Goal: Navigation & Orientation: Understand site structure

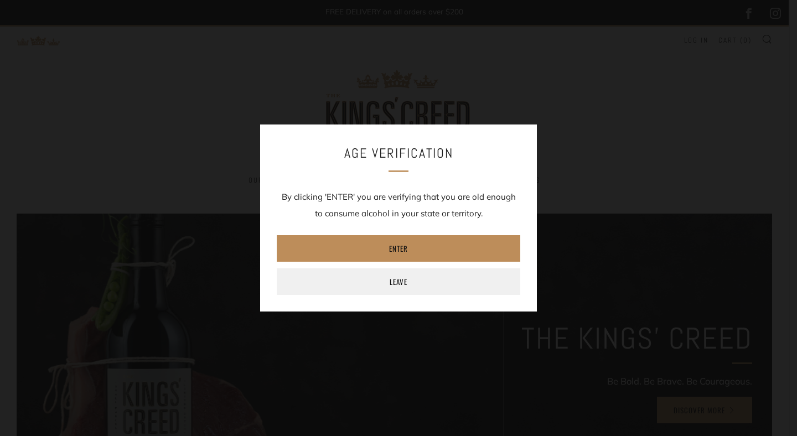
click at [445, 244] on link "Enter" at bounding box center [398, 248] width 243 height 27
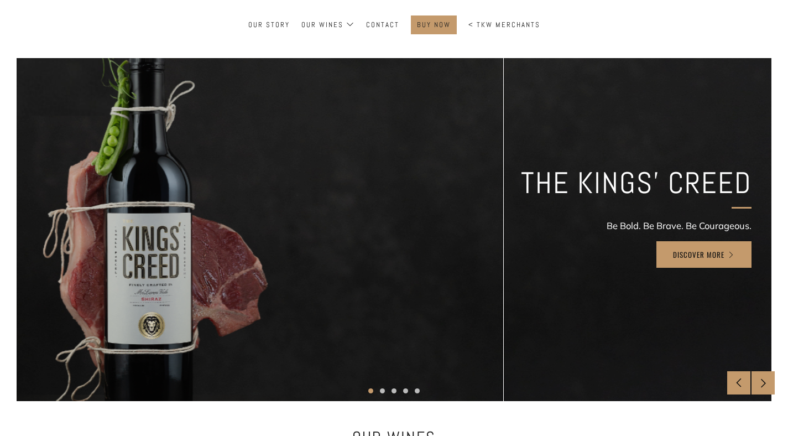
scroll to position [157, 0]
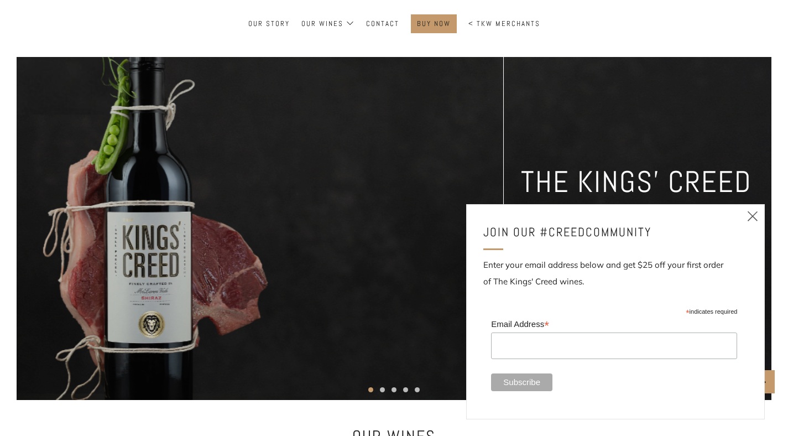
click at [756, 216] on icon at bounding box center [752, 216] width 13 height 14
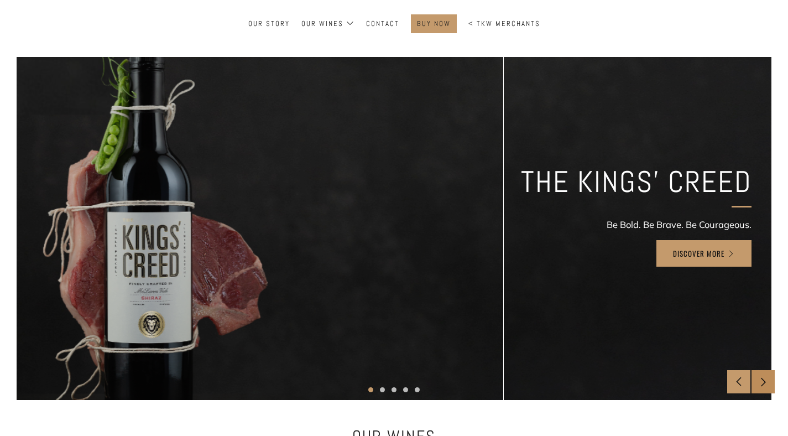
click at [755, 384] on div at bounding box center [763, 381] width 23 height 23
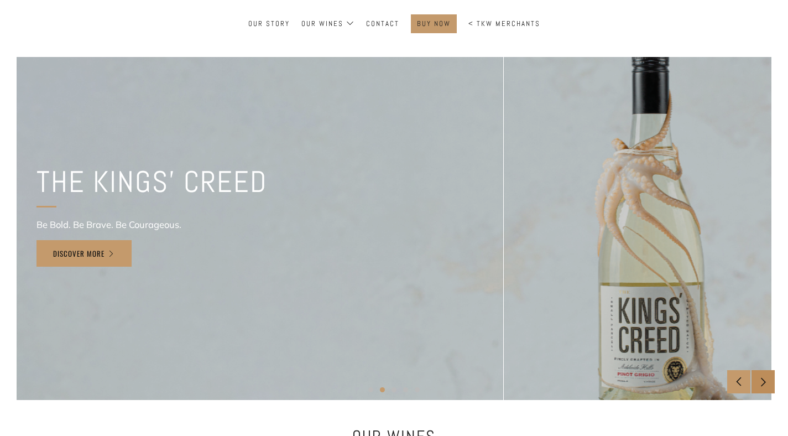
click at [757, 383] on div at bounding box center [763, 381] width 23 height 23
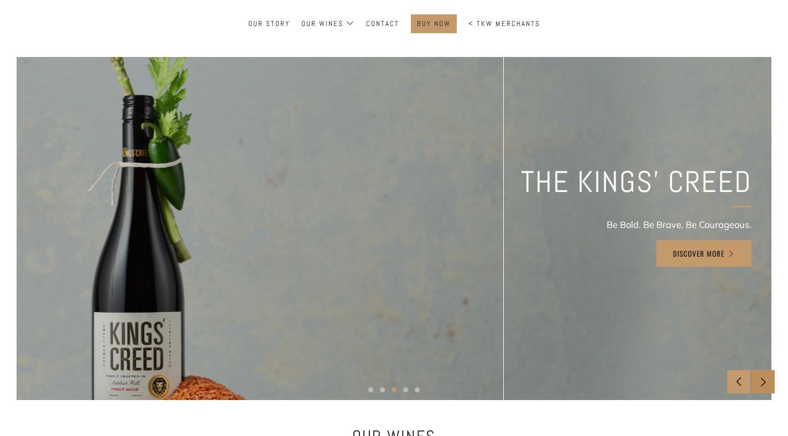
click at [757, 383] on div at bounding box center [763, 381] width 23 height 23
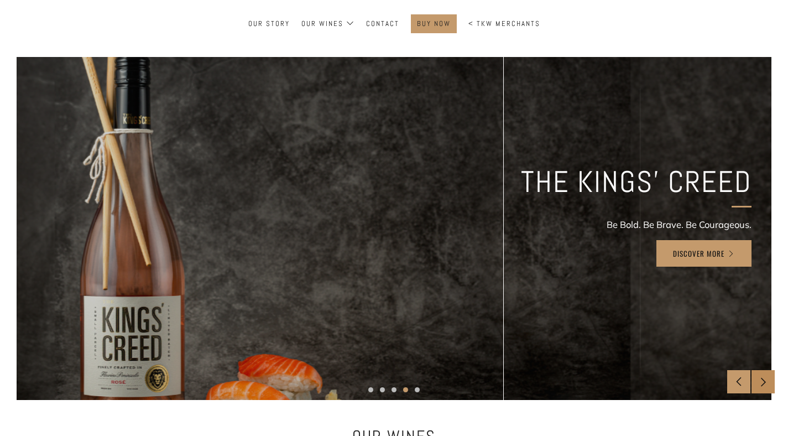
click at [757, 383] on div at bounding box center [763, 381] width 23 height 23
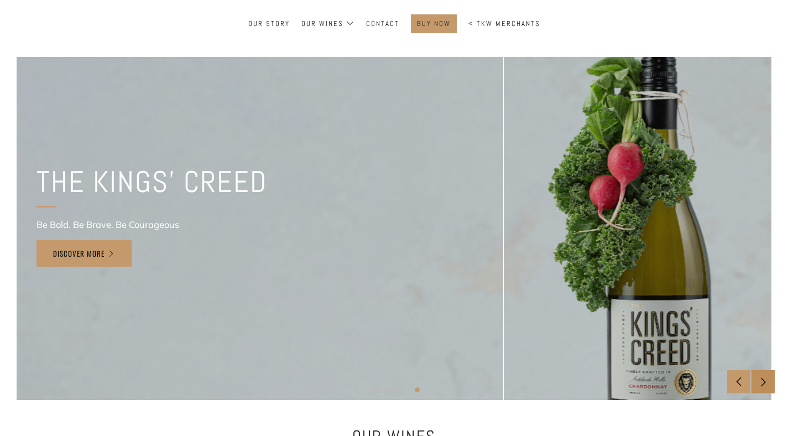
click at [757, 383] on div at bounding box center [763, 381] width 23 height 23
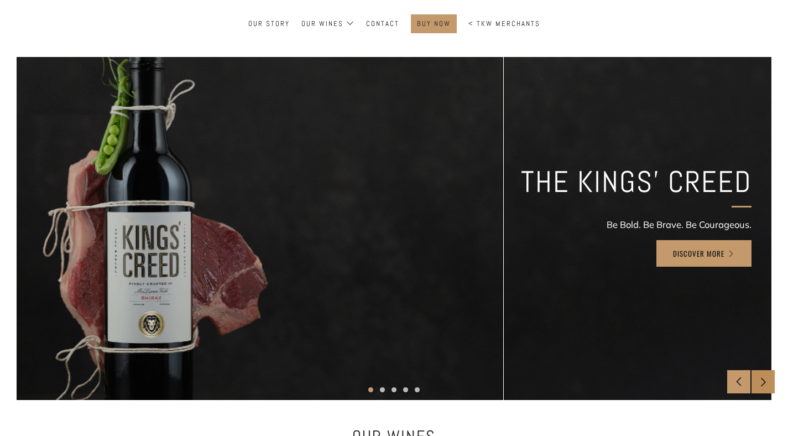
click at [757, 383] on div at bounding box center [763, 381] width 23 height 23
